Goal: Task Accomplishment & Management: Manage account settings

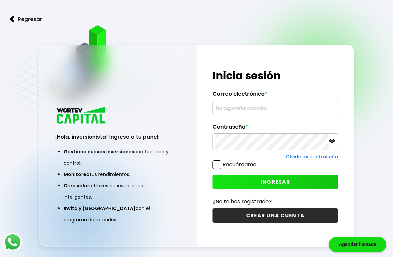
click at [253, 114] on input "text" at bounding box center [275, 108] width 120 height 14
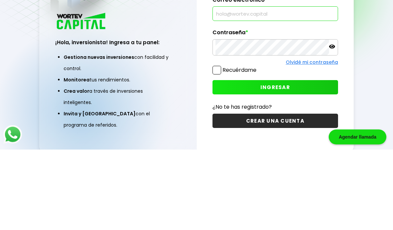
scroll to position [61, 0]
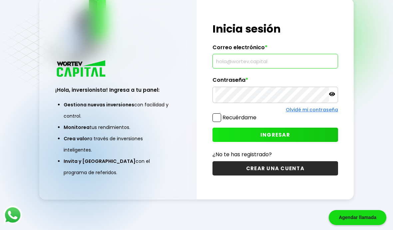
type input "[EMAIL_ADDRESS][DOMAIN_NAME]"
click at [271, 132] on span "INGRESAR" at bounding box center [275, 135] width 30 height 7
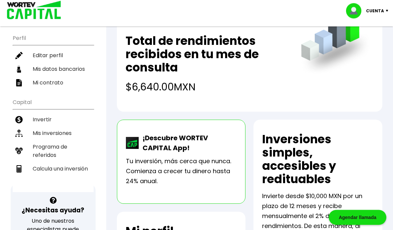
scroll to position [58, 0]
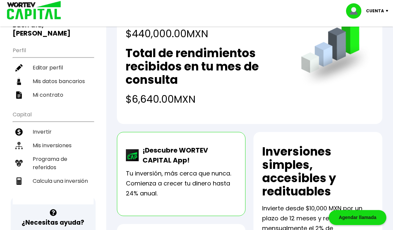
click at [56, 139] on li "Mis inversiones" at bounding box center [53, 146] width 81 height 14
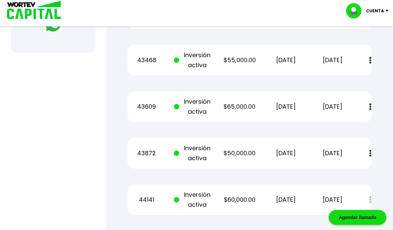
scroll to position [328, 0]
click at [371, 155] on img at bounding box center [370, 153] width 2 height 7
click at [341, 173] on link "Estado de cuenta" at bounding box center [323, 171] width 47 height 8
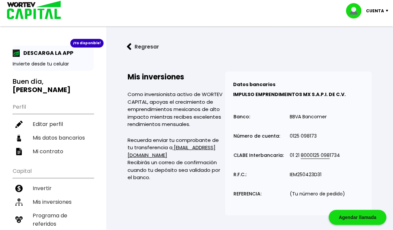
scroll to position [0, 0]
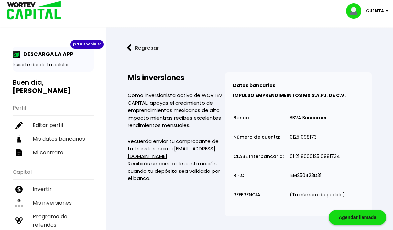
click at [134, 46] on button "Regresar" at bounding box center [143, 48] width 52 height 18
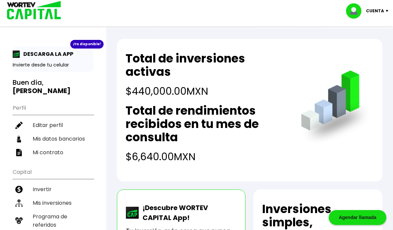
click at [377, 10] on p "Cuenta" at bounding box center [375, 11] width 18 height 10
click at [373, 44] on li "Cerrar sesión" at bounding box center [367, 45] width 53 height 14
